Goal: Information Seeking & Learning: Learn about a topic

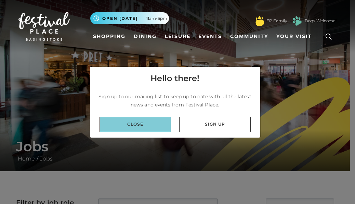
click at [143, 127] on link "Close" at bounding box center [134, 123] width 71 height 15
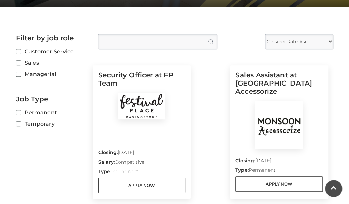
scroll to position [175, 0]
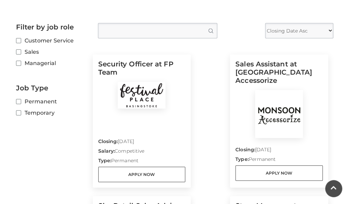
click at [21, 43] on label "Customer Service" at bounding box center [52, 40] width 72 height 9
click at [20, 43] on input "Customer Service" at bounding box center [18, 41] width 4 height 4
checkbox input "true"
click at [16, 113] on input "Temporary" at bounding box center [18, 113] width 4 height 4
checkbox input "true"
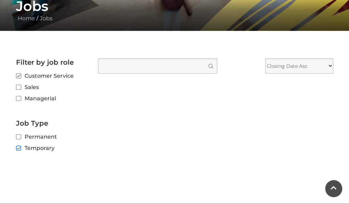
scroll to position [139, 0]
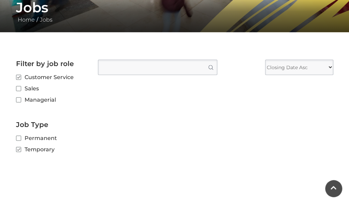
click at [318, 70] on select "Closing Date Asc Closing Date Desc" at bounding box center [299, 66] width 68 height 15
click at [323, 64] on select "Closing Date Asc Closing Date Desc" at bounding box center [299, 66] width 68 height 15
click at [194, 73] on input "Type job position" at bounding box center [158, 66] width 120 height 15
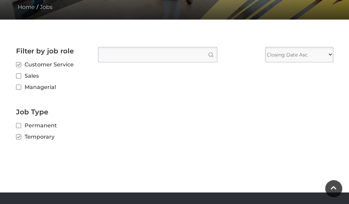
scroll to position [156, 0]
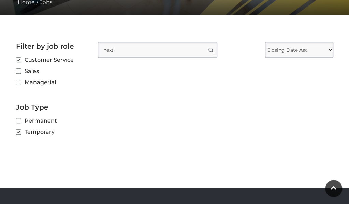
type input "next"
click at [204, 42] on button "Search" at bounding box center [210, 49] width 13 height 15
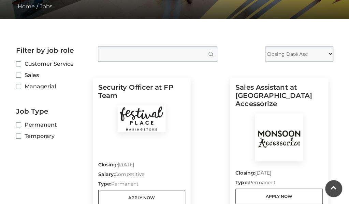
scroll to position [151, 0]
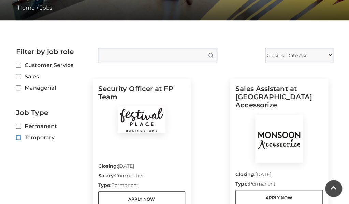
click at [18, 136] on input "Temporary" at bounding box center [18, 137] width 4 height 4
checkbox input "true"
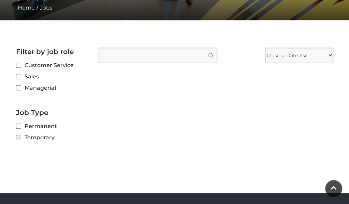
click at [190, 52] on input "Type job position" at bounding box center [158, 54] width 120 height 15
click at [212, 49] on button "Search" at bounding box center [210, 55] width 13 height 15
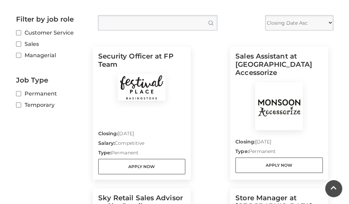
scroll to position [170, 0]
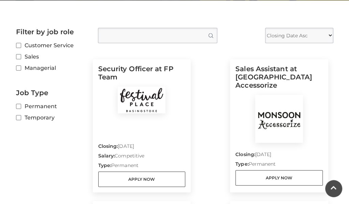
click at [51, 67] on label "Managerial" at bounding box center [52, 68] width 72 height 9
click at [20, 67] on input "Managerial" at bounding box center [18, 68] width 4 height 4
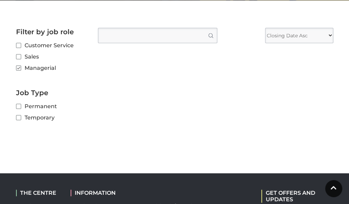
click at [46, 70] on label "Managerial" at bounding box center [52, 68] width 72 height 9
click at [20, 70] on input "Managerial" at bounding box center [18, 68] width 4 height 4
checkbox input "false"
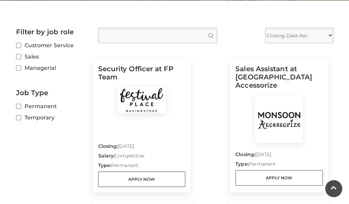
click at [41, 48] on label "Customer Service" at bounding box center [52, 45] width 72 height 9
click at [20, 48] on input "Customer Service" at bounding box center [18, 45] width 4 height 4
checkbox input "true"
click at [19, 118] on input "Temporary" at bounding box center [18, 117] width 4 height 4
checkbox input "true"
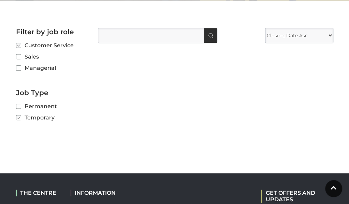
click at [206, 34] on button "Search" at bounding box center [210, 35] width 13 height 15
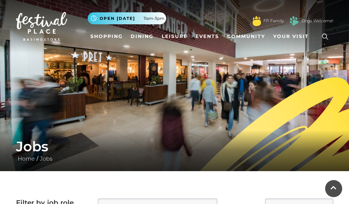
scroll to position [170, 0]
